Goal: Transaction & Acquisition: Subscribe to service/newsletter

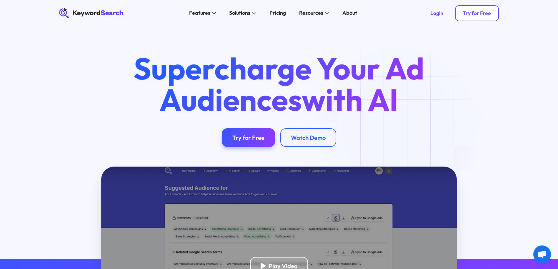
click at [469, 13] on div "Try for Free" at bounding box center [477, 13] width 28 height 6
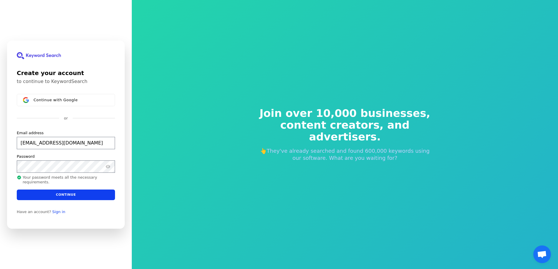
type input "sendacowchip@yahoo.com"
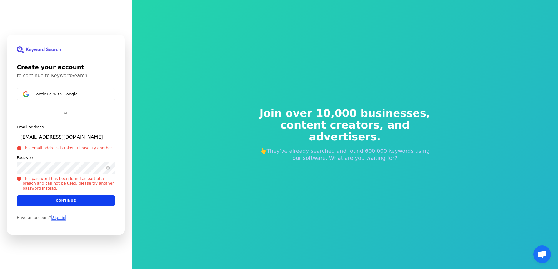
click at [56, 218] on link "Sign in" at bounding box center [58, 217] width 13 height 5
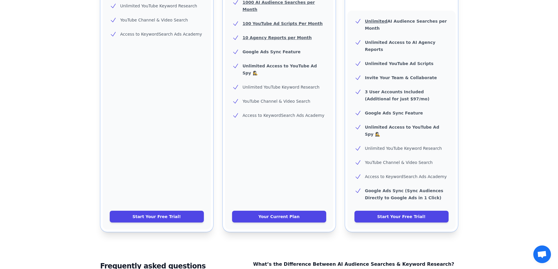
scroll to position [213, 0]
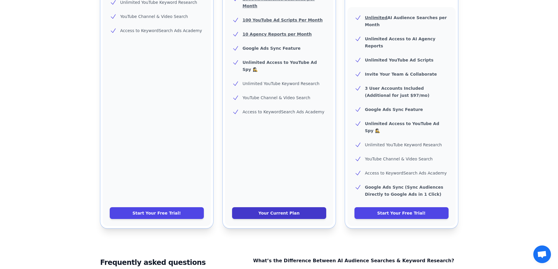
click at [294, 207] on link "Your Current Plan" at bounding box center [279, 213] width 94 height 12
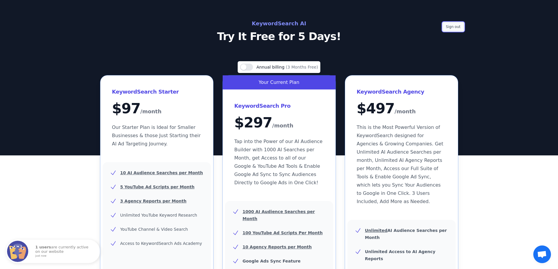
click at [448, 29] on button "Sign out" at bounding box center [453, 26] width 21 height 9
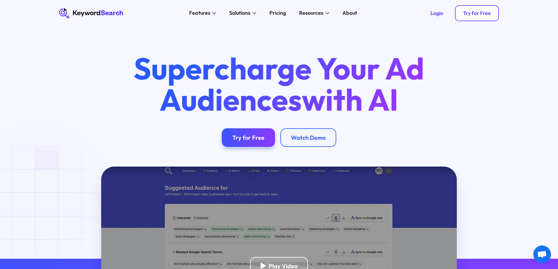
click at [466, 18] on link "Try for Free" at bounding box center [477, 13] width 44 height 16
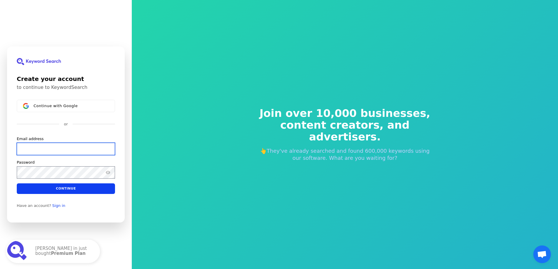
click at [38, 147] on input "Email address" at bounding box center [66, 149] width 98 height 12
paste input "theleadpro.com@gmail.com"
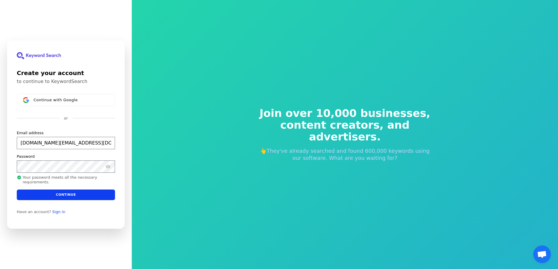
click at [37, 75] on h1 "Create your account" at bounding box center [66, 73] width 98 height 9
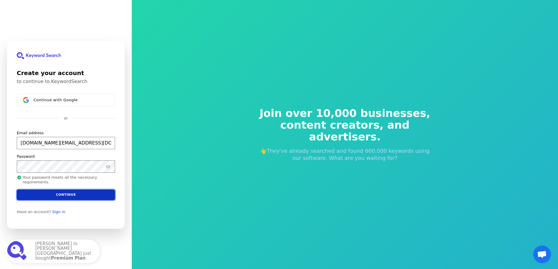
click at [56, 194] on button "Continue" at bounding box center [66, 194] width 98 height 11
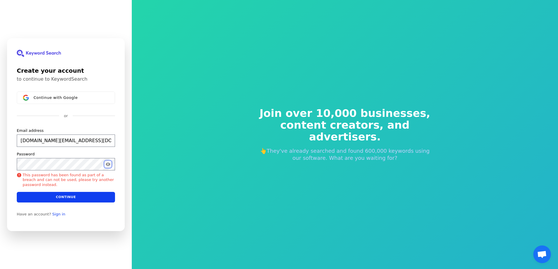
click at [111, 162] on button "Show password" at bounding box center [107, 163] width 7 height 7
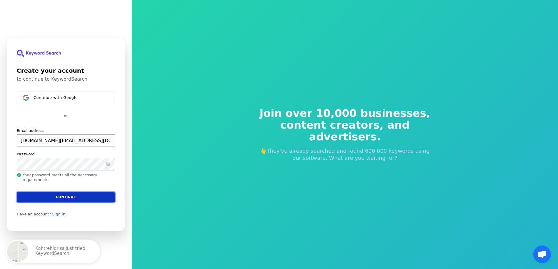
click at [52, 198] on button "Continue" at bounding box center [66, 197] width 98 height 11
type input "theleadpro.com@gmail.com"
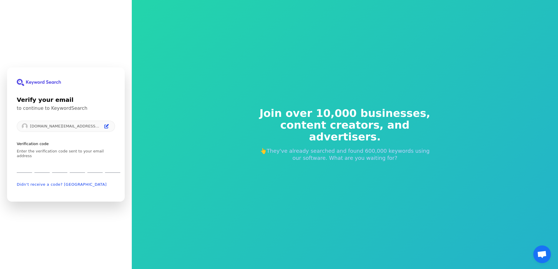
type input "5"
type input "2"
type input "9"
type input "6"
type input "9"
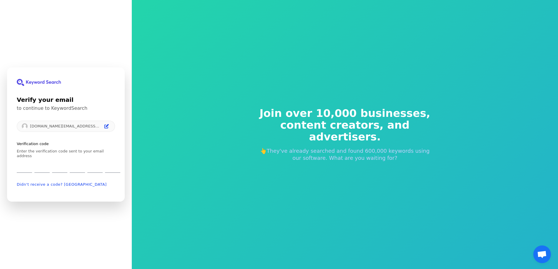
type input "9"
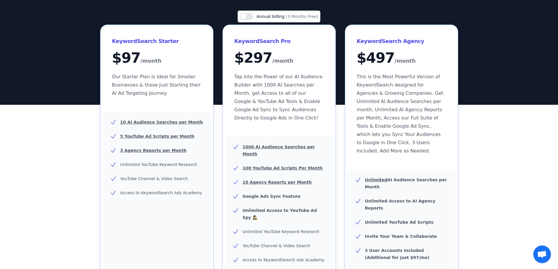
scroll to position [57, 0]
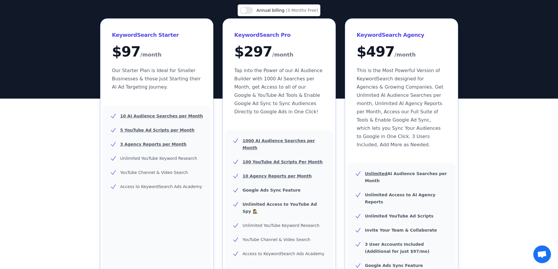
click at [342, 217] on div "KeywordSearch Starter $ 97 /month Our Starter Plan is Ideal for Smaller Busines…" at bounding box center [279, 202] width 358 height 366
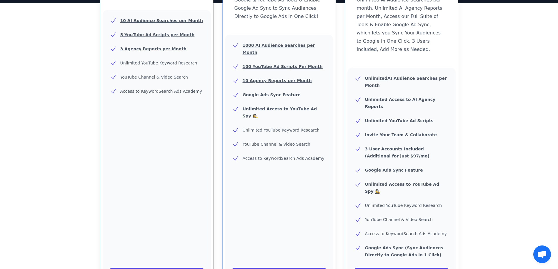
scroll to position [155, 0]
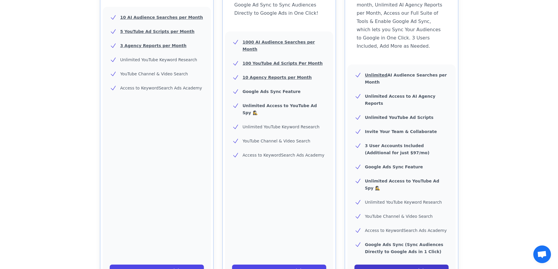
click at [388, 265] on link "Start Your Free Trial!" at bounding box center [402, 271] width 94 height 12
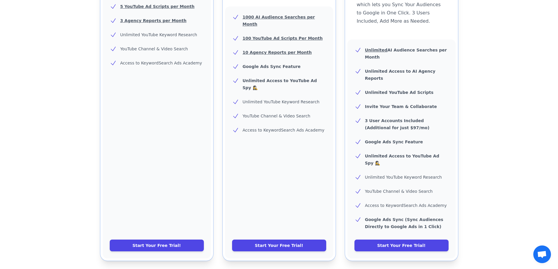
scroll to position [188, 0]
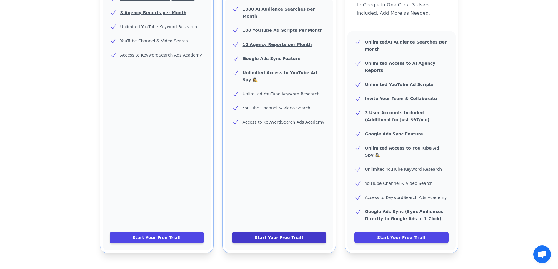
click at [288, 232] on link "Start Your Free Trial!" at bounding box center [279, 238] width 94 height 12
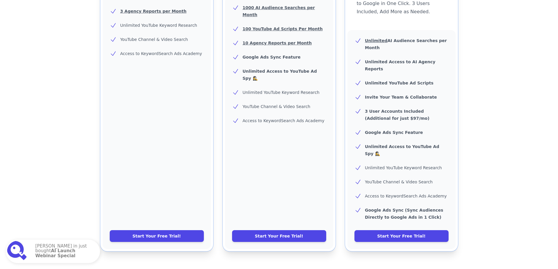
scroll to position [249, 0]
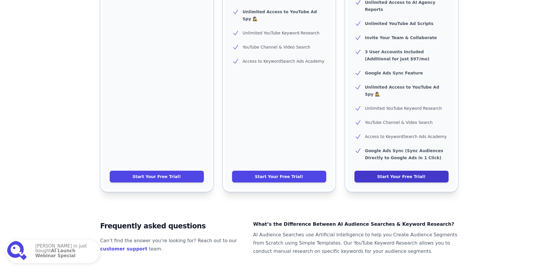
click at [386, 171] on link "Start Your Free Trial!" at bounding box center [402, 177] width 94 height 12
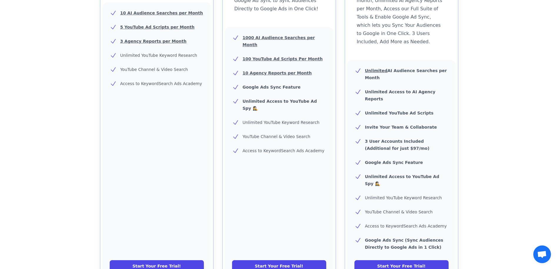
scroll to position [158, 0]
